Goal: Task Accomplishment & Management: Use online tool/utility

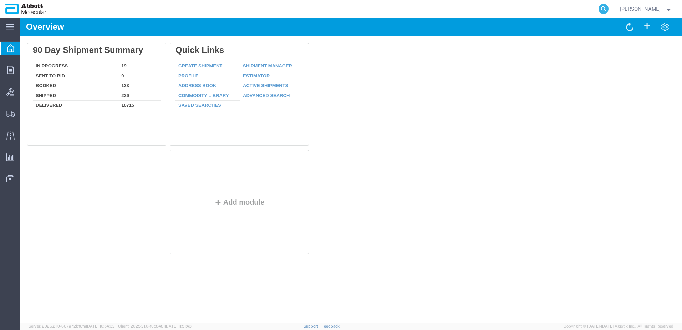
click at [608, 9] on icon at bounding box center [603, 9] width 10 height 10
paste input "57081911"
type input "57081911"
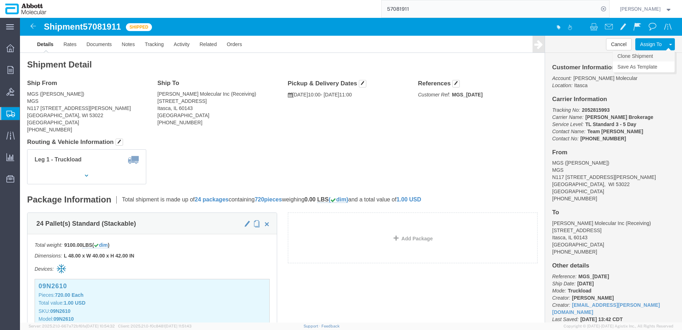
click link "Clone Shipment"
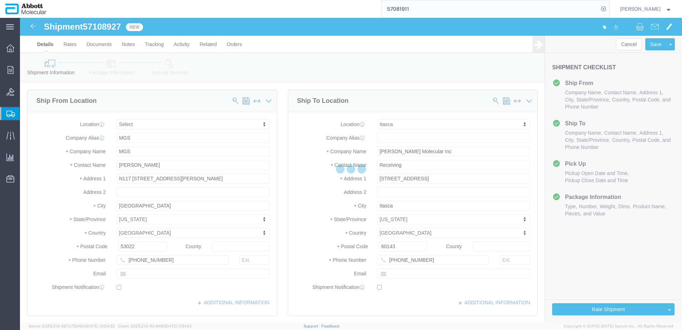
select select
select select "48454"
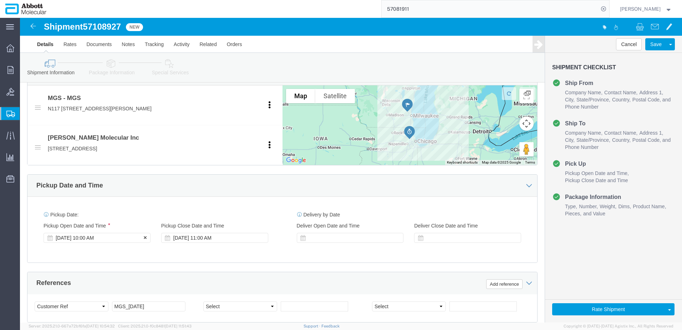
scroll to position [285, 0]
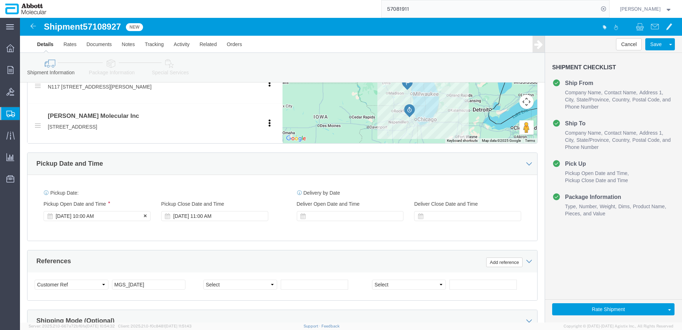
click div "[DATE] 10:00 AM"
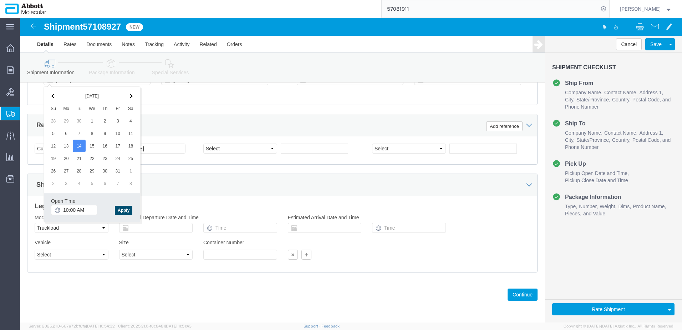
click button "Apply"
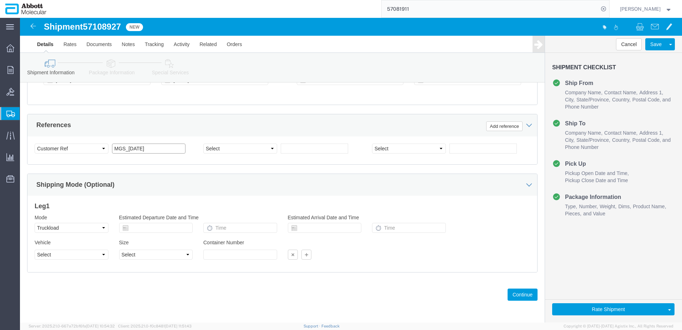
click input "MGS_[DATE]"
type input "MGS_[DATE]"
click button "Continue"
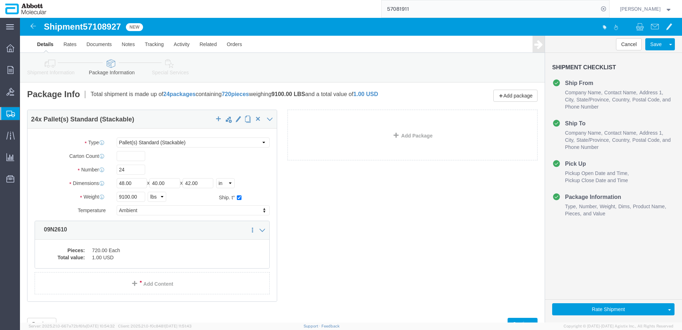
click span "57108927"
copy span "57108927"
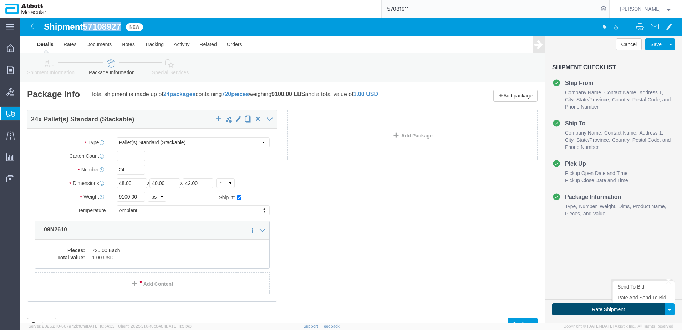
click button "Rate Shipment"
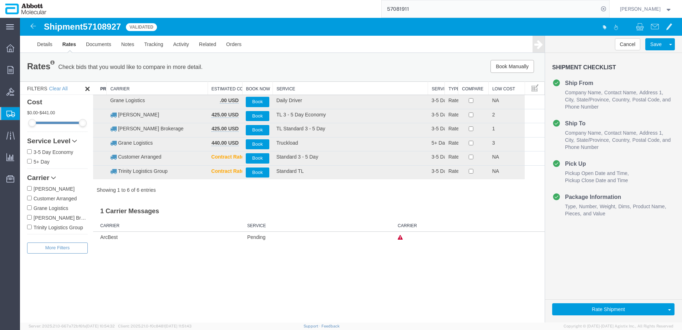
click at [64, 217] on label "[PERSON_NAME] Brokerage" at bounding box center [57, 217] width 61 height 8
click at [32, 217] on input "[PERSON_NAME] Brokerage" at bounding box center [29, 217] width 5 height 5
checkbox input "true"
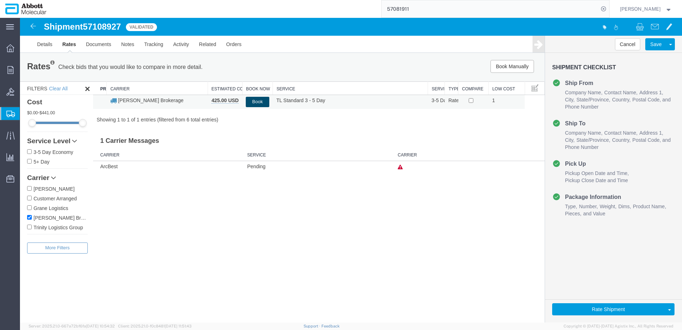
click at [261, 104] on button "Book" at bounding box center [257, 102] width 23 height 10
